Goal: Task Accomplishment & Management: Complete application form

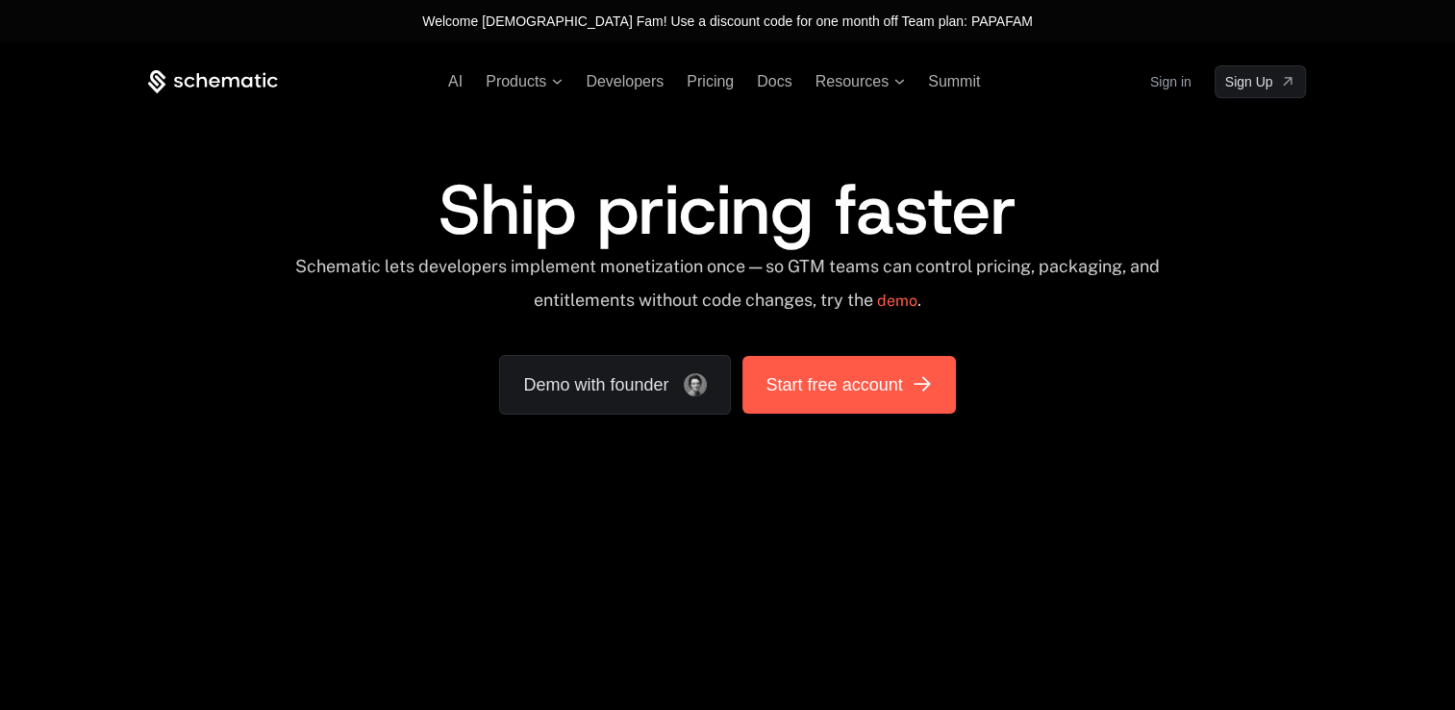
click at [791, 388] on span "Start free account" at bounding box center [833, 384] width 137 height 27
